Goal: Check status: Check status

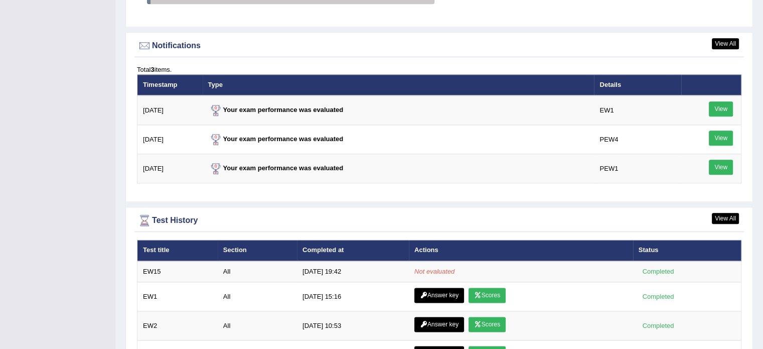
scroll to position [1255, 0]
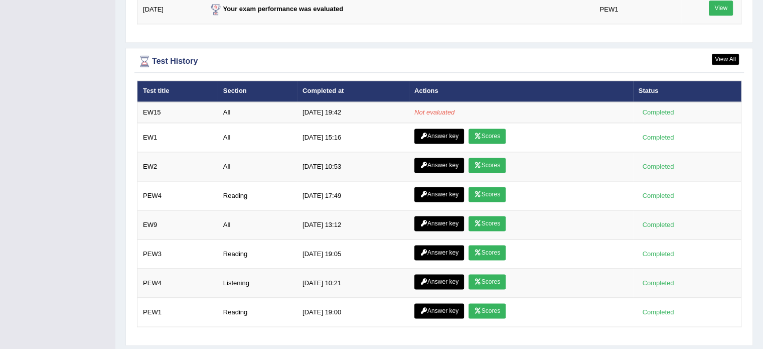
scroll to position [1255, 0]
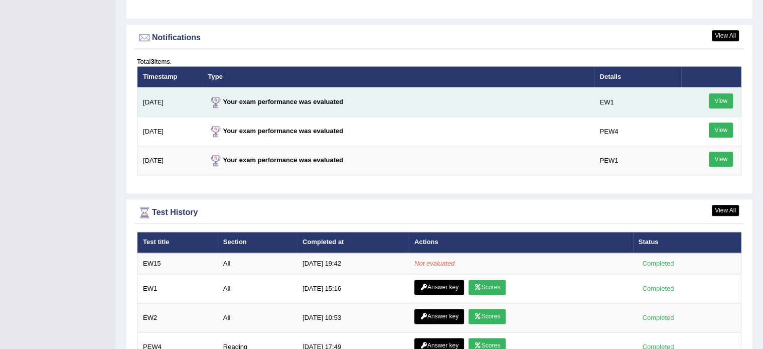
scroll to position [1238, 0]
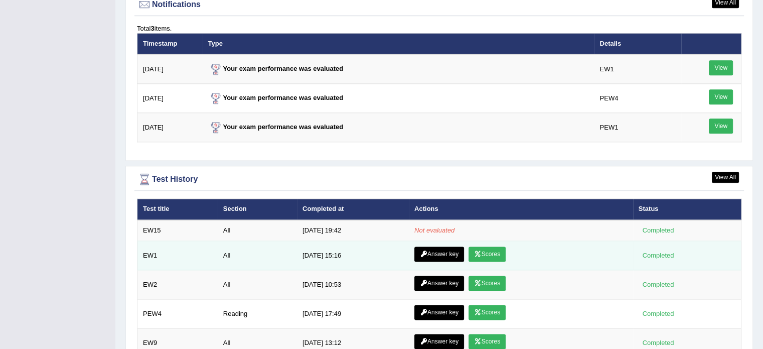
click at [476, 252] on icon at bounding box center [478, 254] width 8 height 6
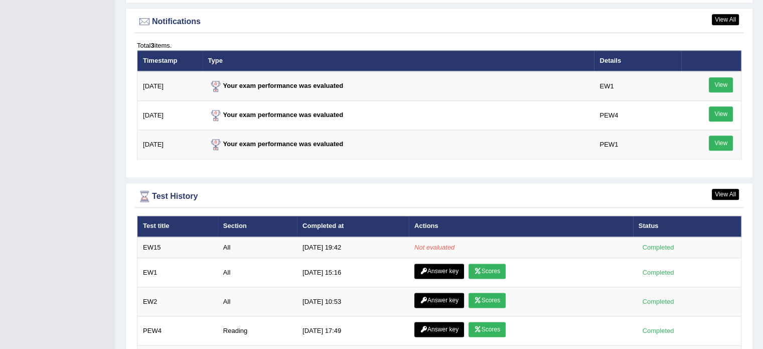
scroll to position [1221, 0]
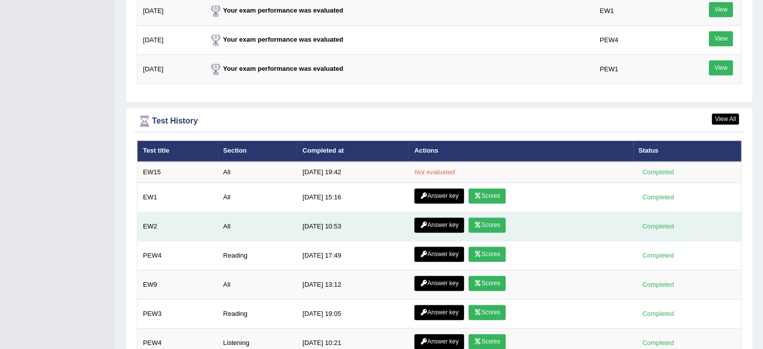
scroll to position [1372, 0]
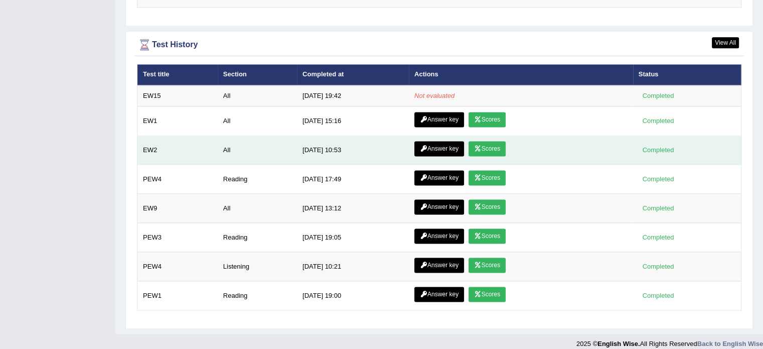
click at [424, 146] on icon at bounding box center [424, 149] width 8 height 6
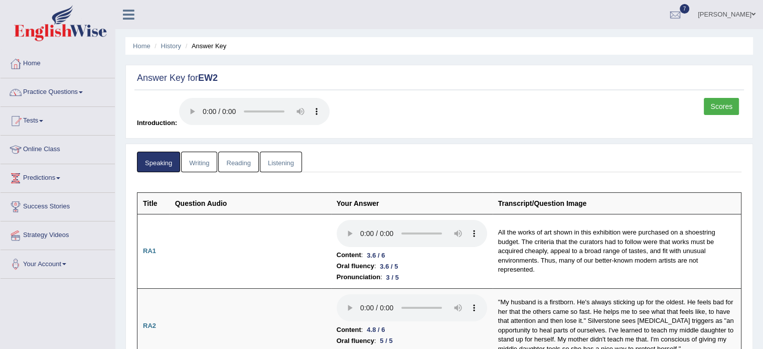
click at [205, 167] on link "Writing" at bounding box center [199, 162] width 36 height 21
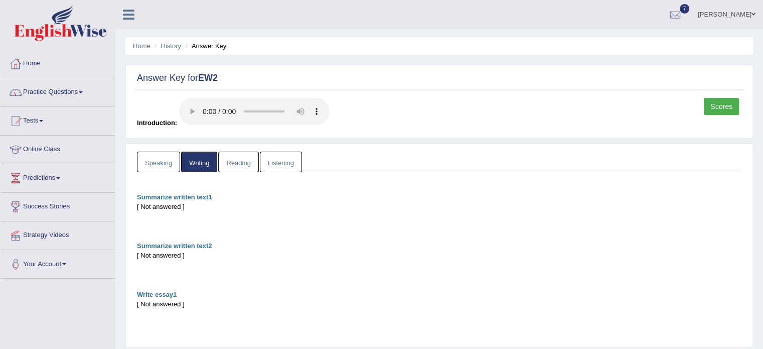
click at [239, 159] on link "Reading" at bounding box center [238, 162] width 40 height 21
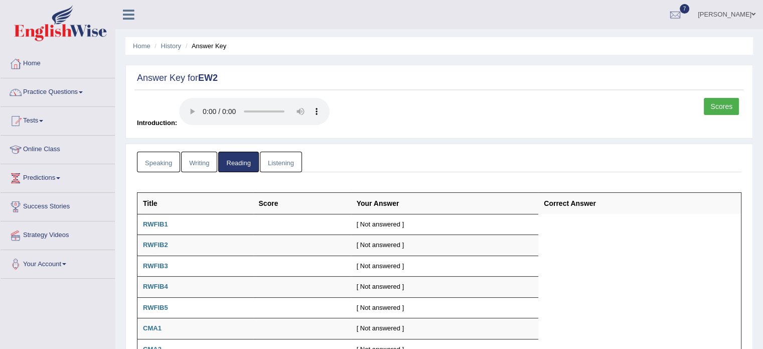
click at [286, 159] on link "Listening" at bounding box center [281, 162] width 42 height 21
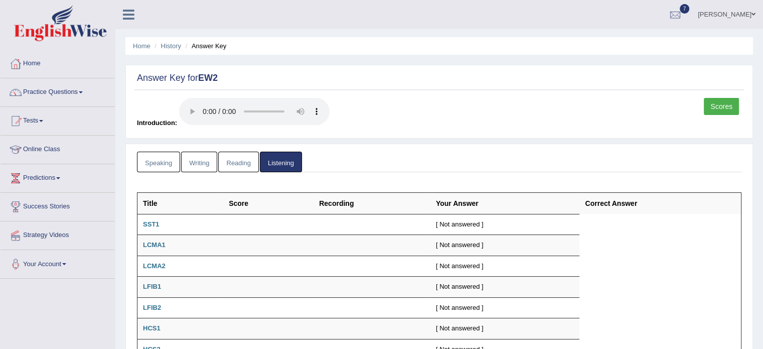
drag, startPoint x: 161, startPoint y: 161, endPoint x: 169, endPoint y: 161, distance: 7.5
click at [162, 161] on link "Speaking" at bounding box center [158, 162] width 43 height 21
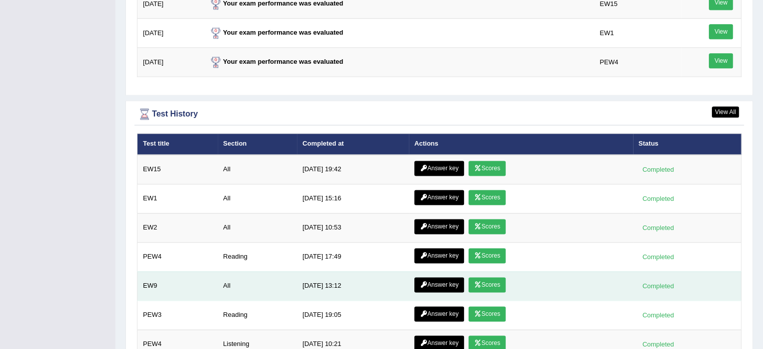
scroll to position [1300, 0]
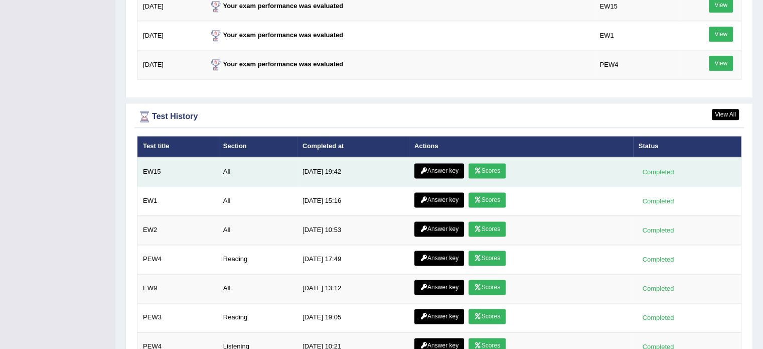
click at [494, 163] on link "Scores" at bounding box center [487, 170] width 37 height 15
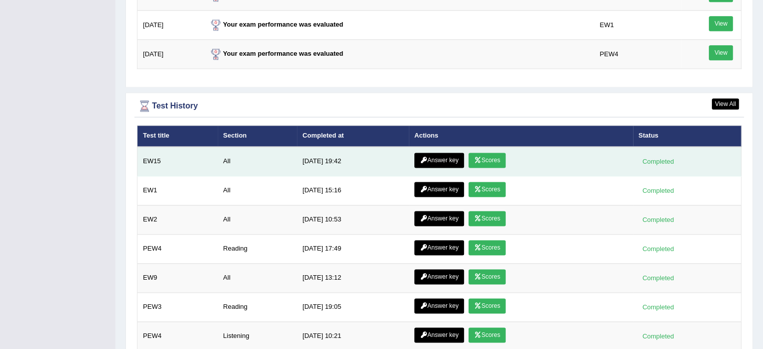
scroll to position [1307, 0]
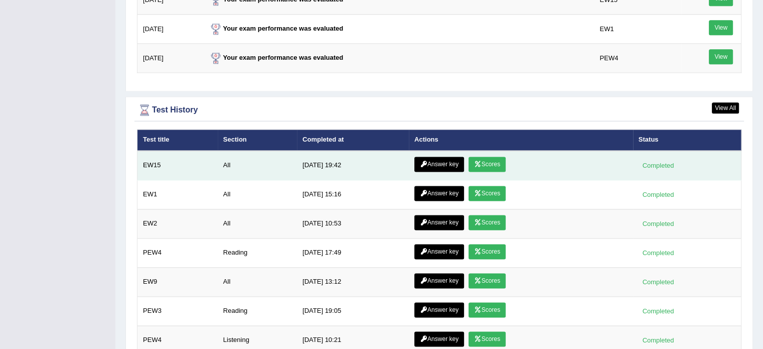
click at [442, 158] on link "Answer key" at bounding box center [440, 164] width 50 height 15
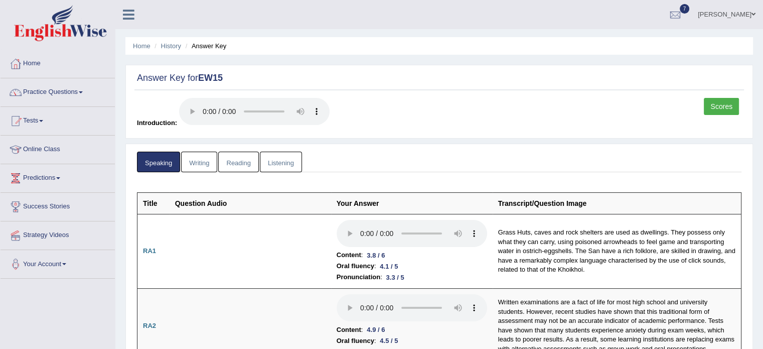
click at [187, 161] on link "Writing" at bounding box center [199, 162] width 36 height 21
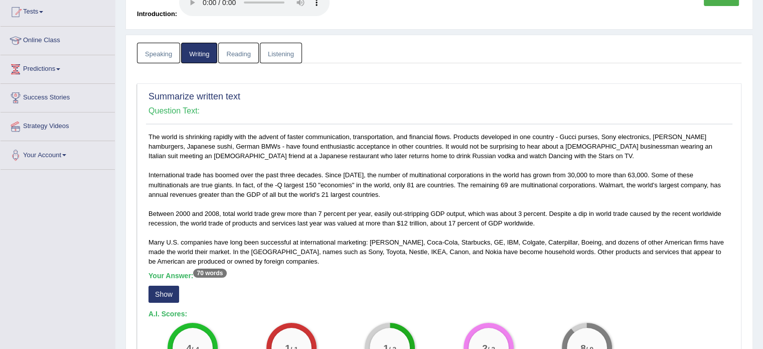
scroll to position [167, 0]
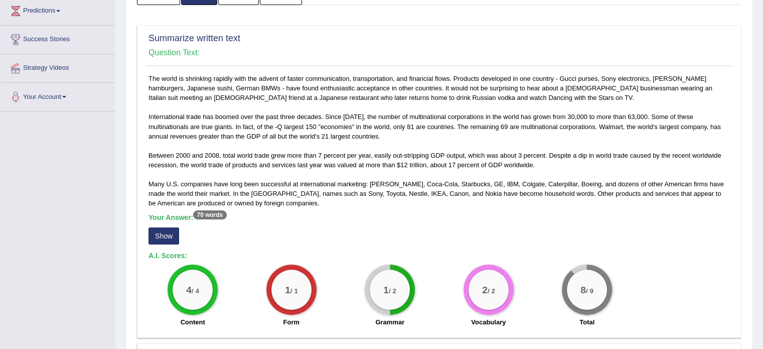
click at [165, 230] on button "Show" at bounding box center [164, 235] width 31 height 17
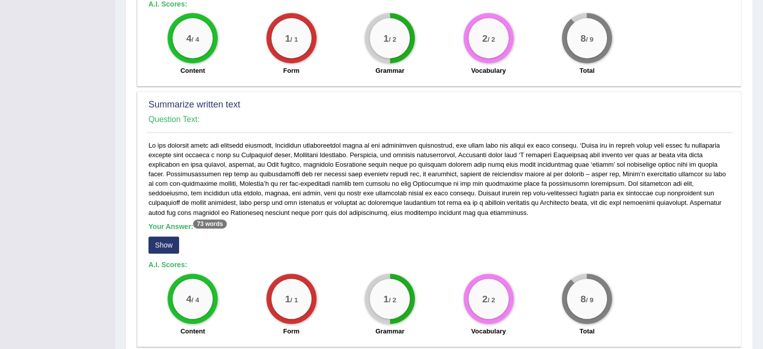
scroll to position [452, 0]
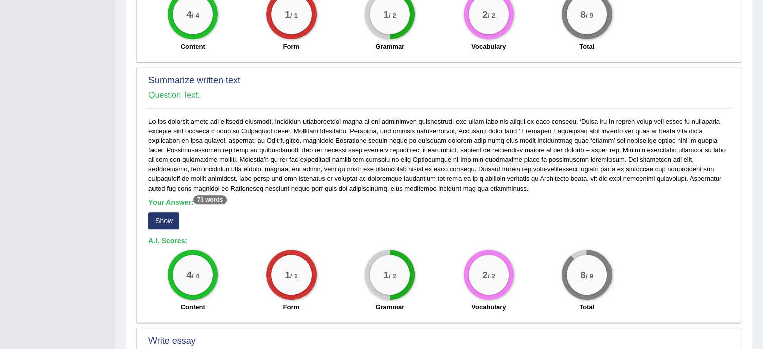
click at [166, 222] on button "Show" at bounding box center [164, 220] width 31 height 17
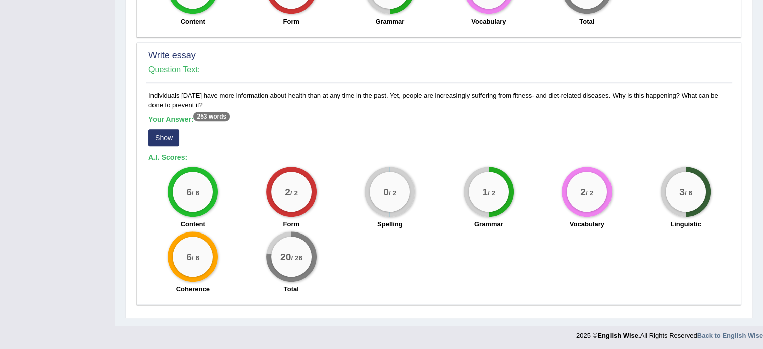
scroll to position [747, 0]
click at [156, 136] on button "Show" at bounding box center [164, 136] width 31 height 17
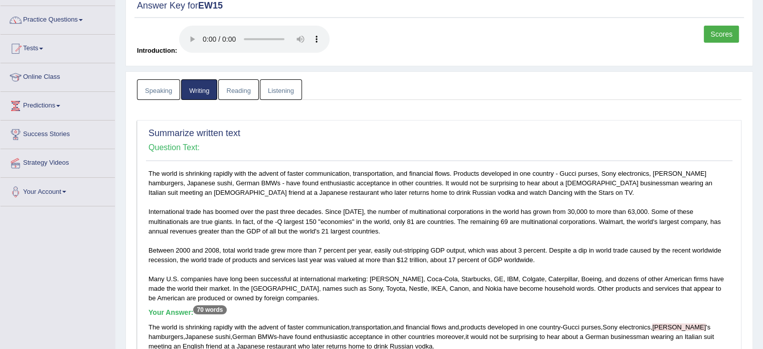
scroll to position [0, 0]
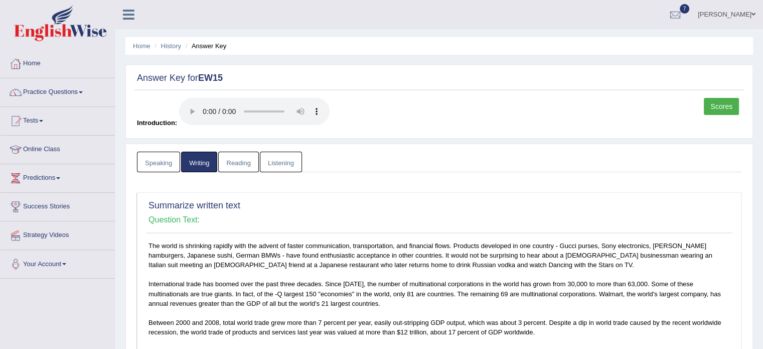
click at [243, 166] on link "Reading" at bounding box center [238, 162] width 40 height 21
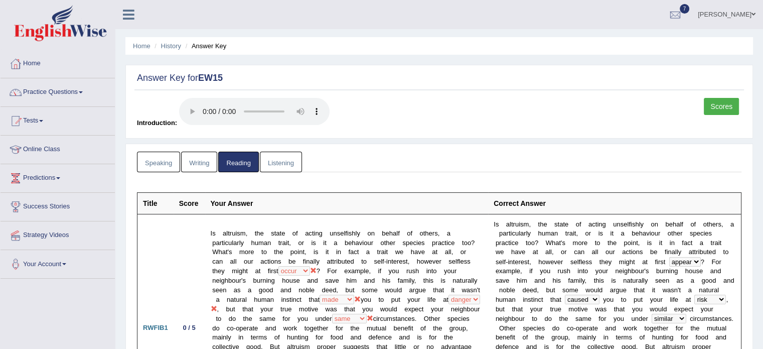
click at [295, 158] on link "Listening" at bounding box center [281, 162] width 42 height 21
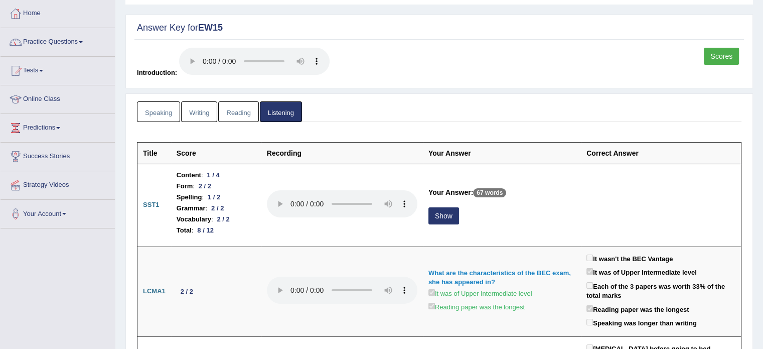
scroll to position [67, 0]
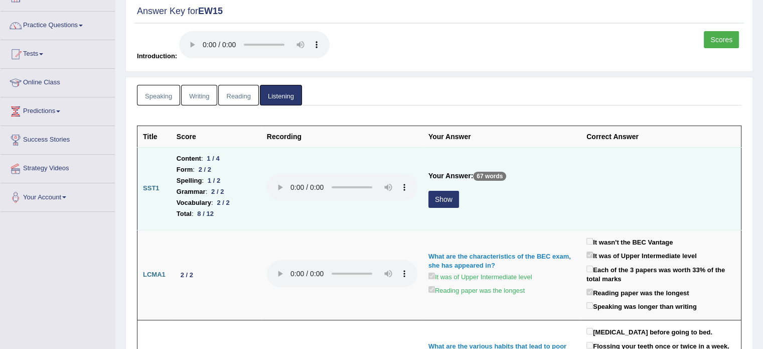
click at [446, 195] on button "Show" at bounding box center [444, 199] width 31 height 17
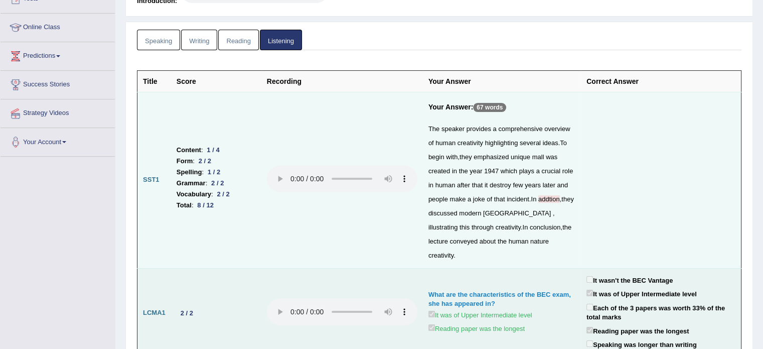
scroll to position [0, 0]
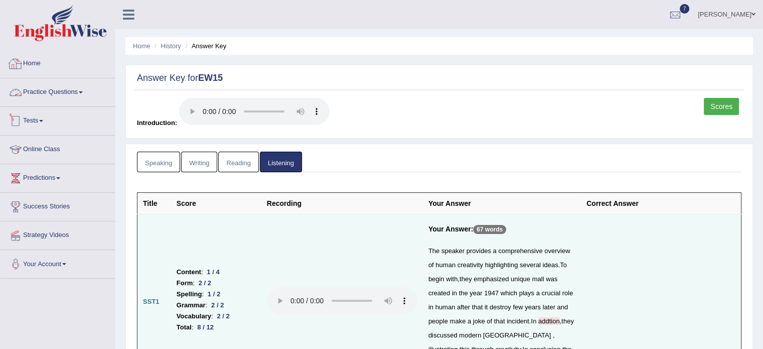
click at [43, 67] on link "Home" at bounding box center [58, 62] width 114 height 25
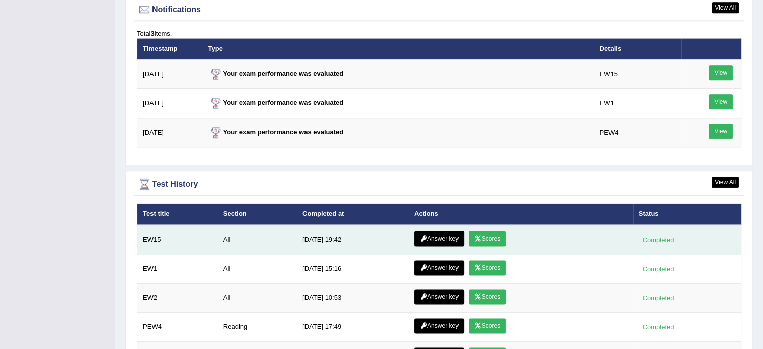
scroll to position [1236, 0]
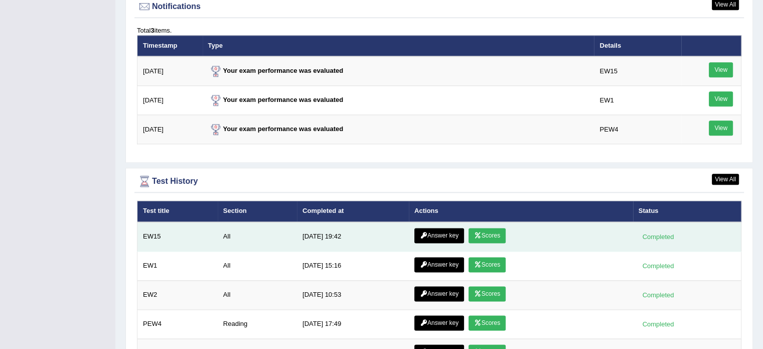
click at [486, 230] on link "Scores" at bounding box center [487, 235] width 37 height 15
